Goal: Task Accomplishment & Management: Use online tool/utility

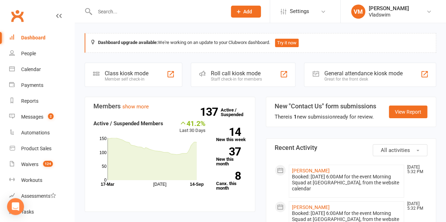
click at [99, 10] on input "text" at bounding box center [157, 12] width 129 height 10
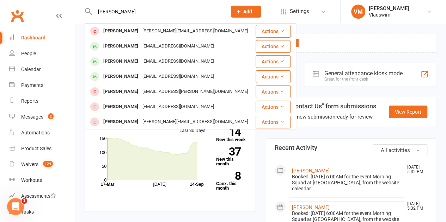
type input "[PERSON_NAME]"
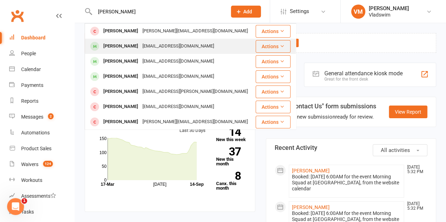
click at [124, 45] on div "[PERSON_NAME]" at bounding box center [120, 46] width 39 height 10
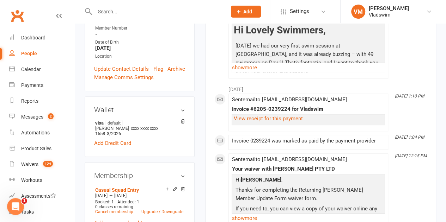
scroll to position [200, 0]
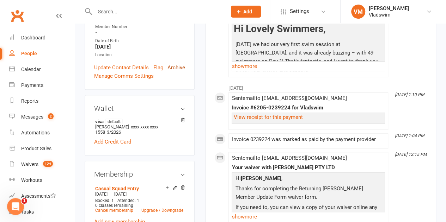
click at [176, 63] on link "Archive" at bounding box center [176, 67] width 18 height 8
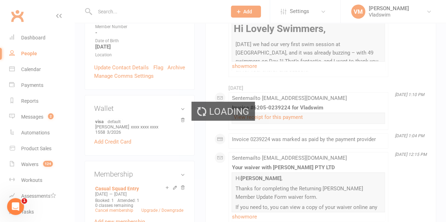
click at [261, 22] on div "Loading" at bounding box center [223, 111] width 446 height 222
select select "100"
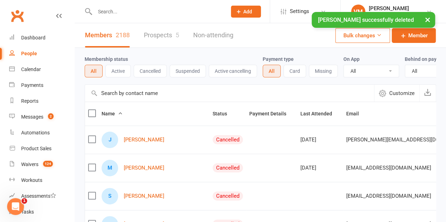
click at [123, 7] on input "text" at bounding box center [157, 12] width 129 height 10
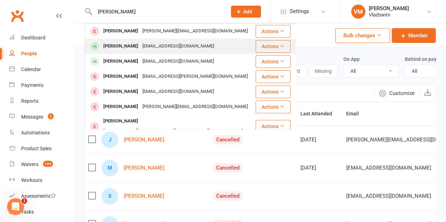
type input "gareth"
click at [126, 49] on div "[PERSON_NAME]" at bounding box center [120, 46] width 39 height 10
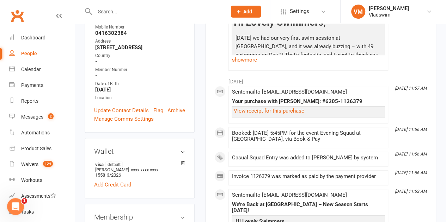
scroll to position [157, 0]
click at [110, 11] on input "text" at bounding box center [157, 12] width 129 height 10
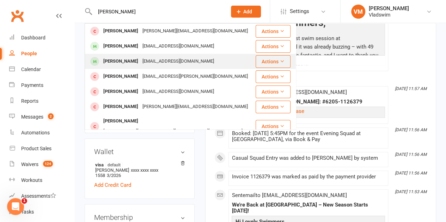
type input "gareth"
click at [140, 58] on div "[EMAIL_ADDRESS][DOMAIN_NAME]" at bounding box center [178, 61] width 76 height 10
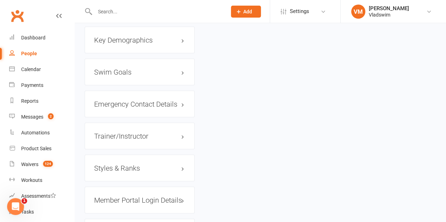
scroll to position [647, 0]
click at [26, 67] on div "Calendar" at bounding box center [31, 70] width 20 height 6
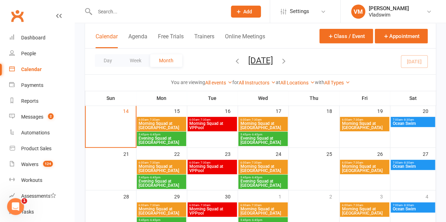
scroll to position [130, 0]
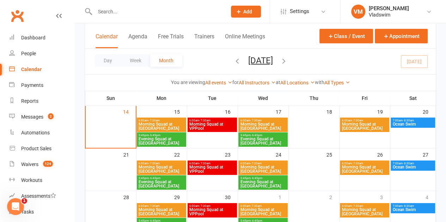
click at [265, 142] on span "Evening Squad at [GEOGRAPHIC_DATA]" at bounding box center [263, 141] width 46 height 8
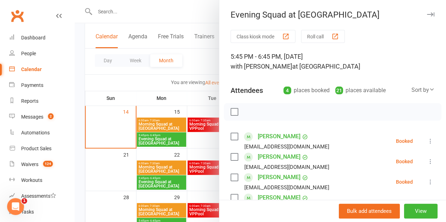
click at [317, 32] on button "Roll call" at bounding box center [323, 36] width 44 height 13
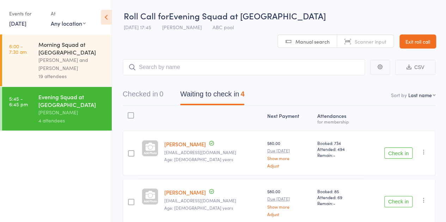
click at [275, 59] on input "search" at bounding box center [244, 67] width 242 height 16
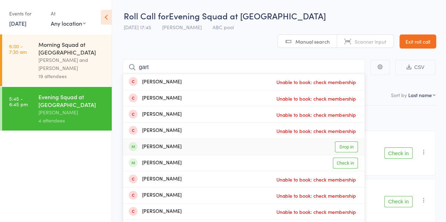
type input "gart"
click at [348, 142] on link "Drop in" at bounding box center [346, 147] width 23 height 11
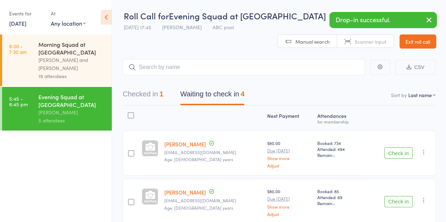
click at [429, 20] on icon "button" at bounding box center [429, 20] width 8 height 9
